Goal: Find contact information: Find contact information

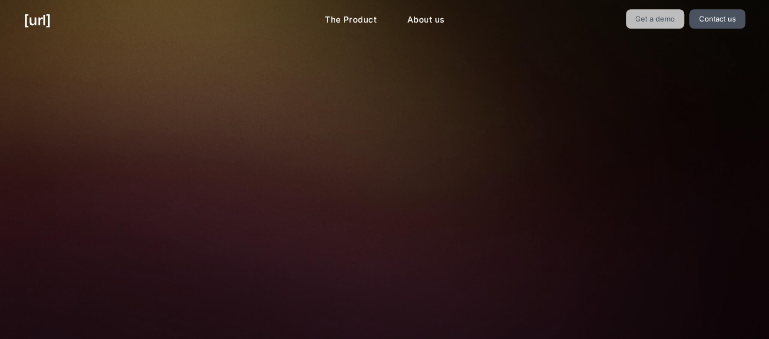
click at [645, 17] on link "Get a demo" at bounding box center [655, 18] width 59 height 19
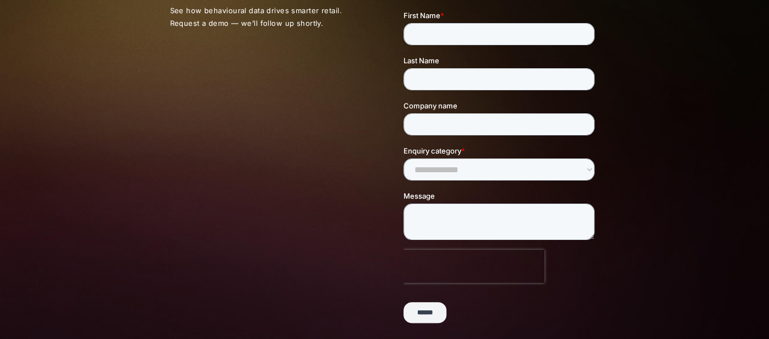
scroll to position [323, 0]
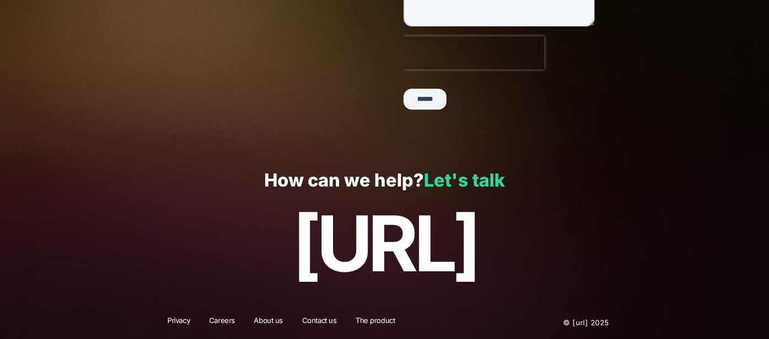
click at [452, 183] on link "Let's talk" at bounding box center [464, 180] width 81 height 21
